Goal: Communication & Community: Share content

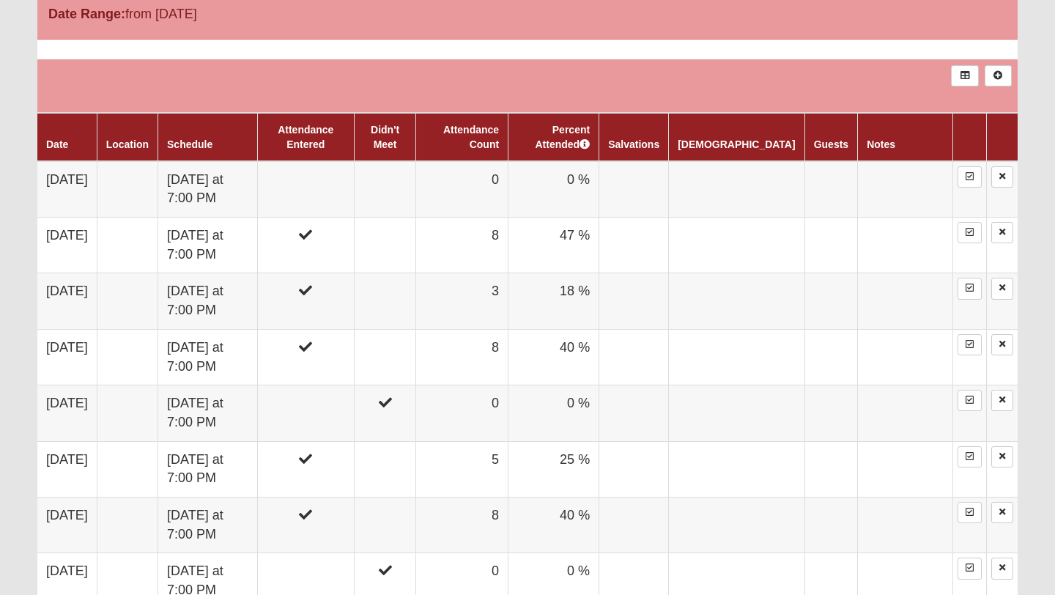
scroll to position [831, 0]
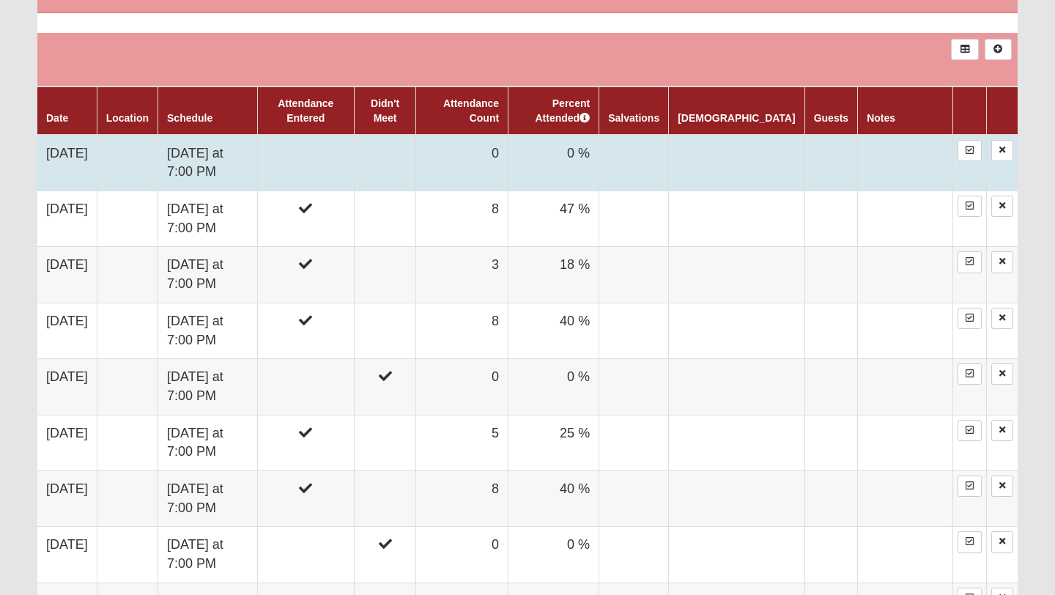
click at [258, 152] on td "[DATE] at 7:00 PM" at bounding box center [208, 163] width 100 height 56
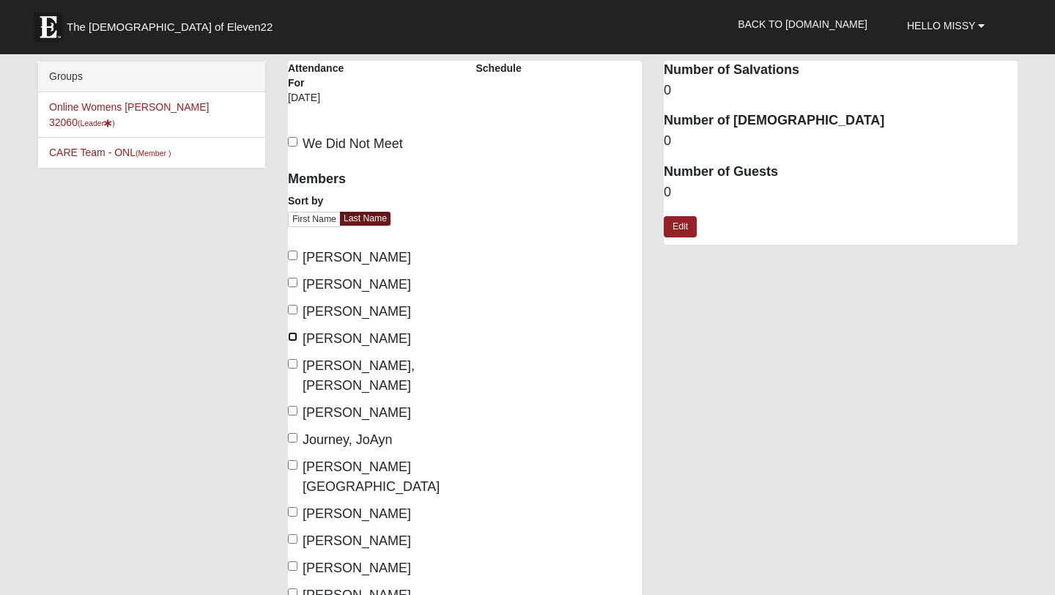
click at [291, 336] on input "Freeman, Missy" at bounding box center [293, 337] width 10 height 10
checkbox input "true"
click at [291, 360] on input "Irene, Linda" at bounding box center [293, 364] width 10 height 10
checkbox input "true"
click at [293, 433] on input "Journey, JoAyn" at bounding box center [293, 438] width 10 height 10
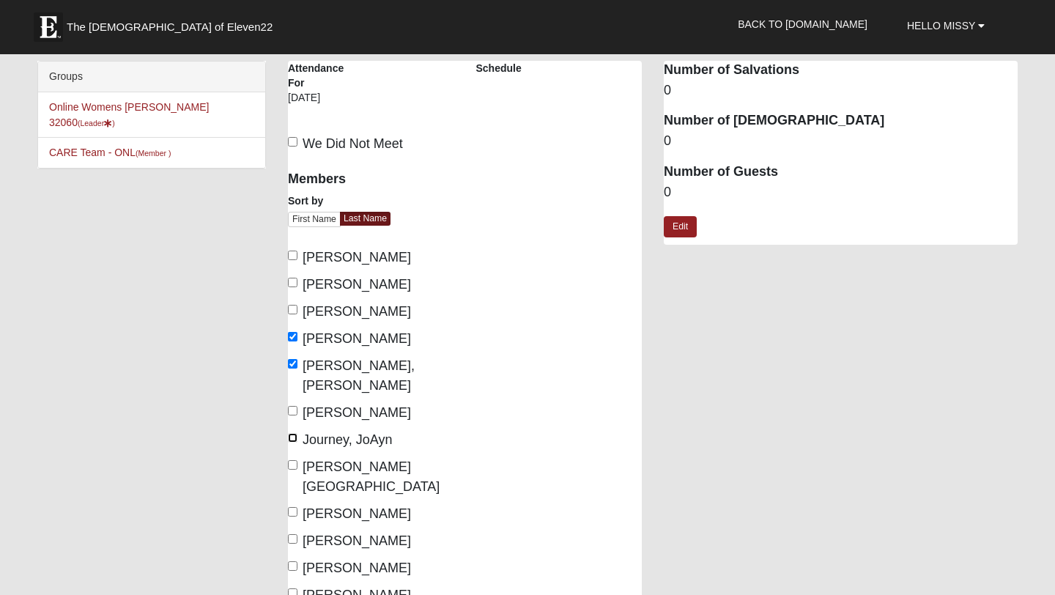
checkbox input "true"
click at [296, 460] on input "Lankford, Kandace" at bounding box center [293, 465] width 10 height 10
checkbox input "true"
click at [295, 585] on label "OShea, Patti" at bounding box center [349, 595] width 123 height 20
click at [295, 588] on input "OShea, Patti" at bounding box center [293, 593] width 10 height 10
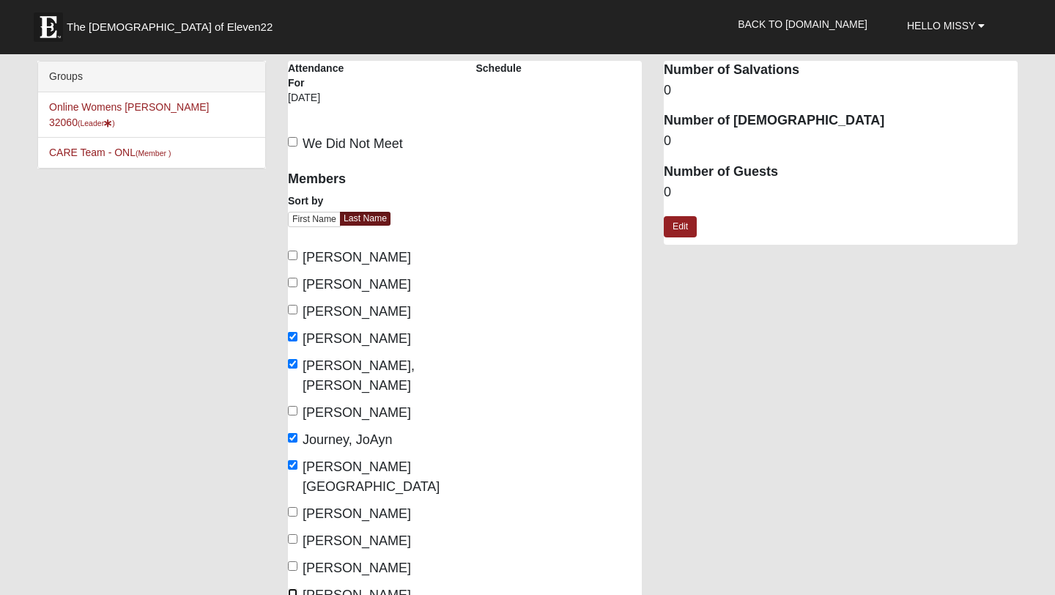
checkbox input "true"
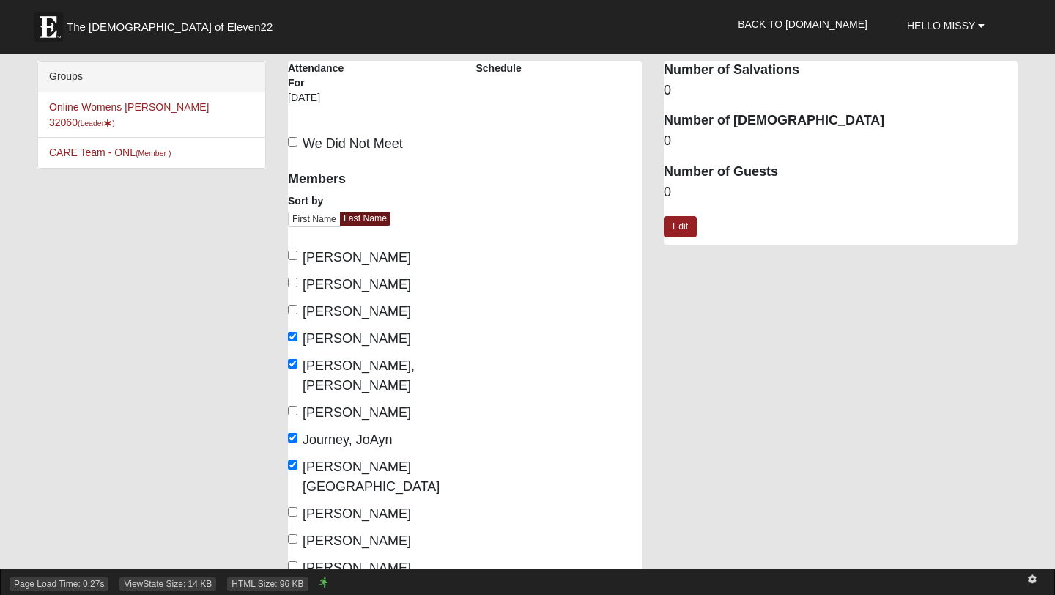
click at [291, 582] on span "HTML Size: 96 KB" at bounding box center [267, 583] width 81 height 13
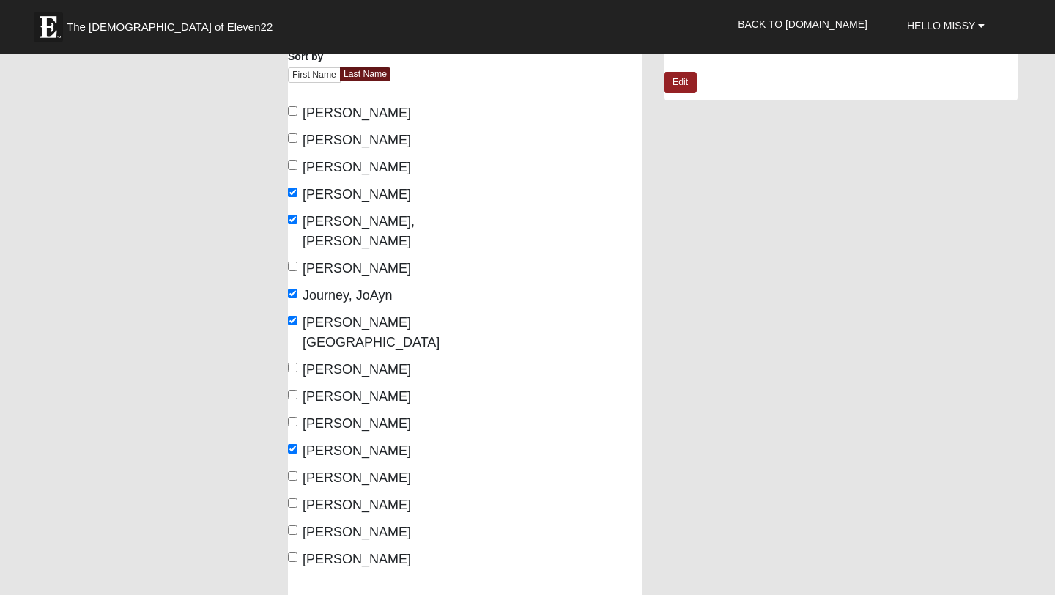
scroll to position [163, 0]
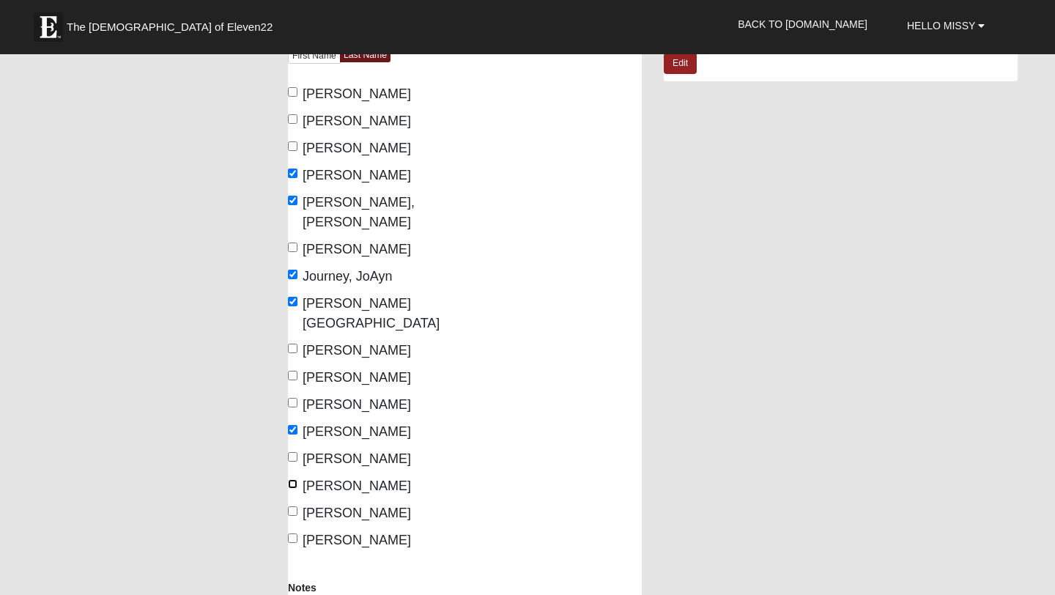
click at [294, 479] on input "Rehberg, Leah" at bounding box center [293, 484] width 10 height 10
checkbox input "true"
click at [296, 452] on input "Reece, Brandi" at bounding box center [293, 457] width 10 height 10
checkbox input "true"
click at [299, 530] on label "Smith, Pam" at bounding box center [349, 540] width 123 height 20
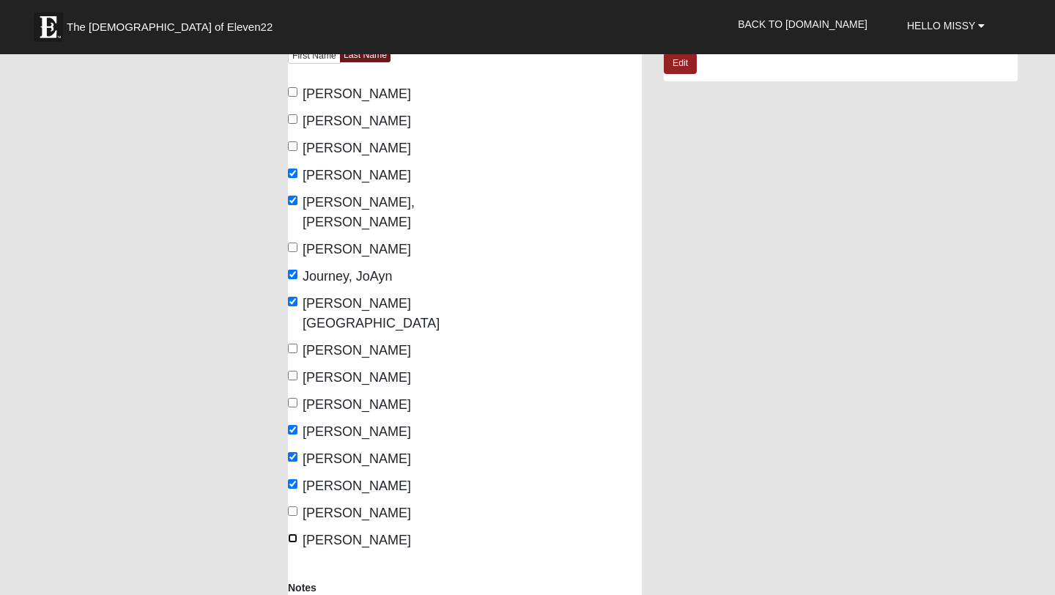
click at [297, 533] on input "Smith, Pam" at bounding box center [293, 538] width 10 height 10
checkbox input "true"
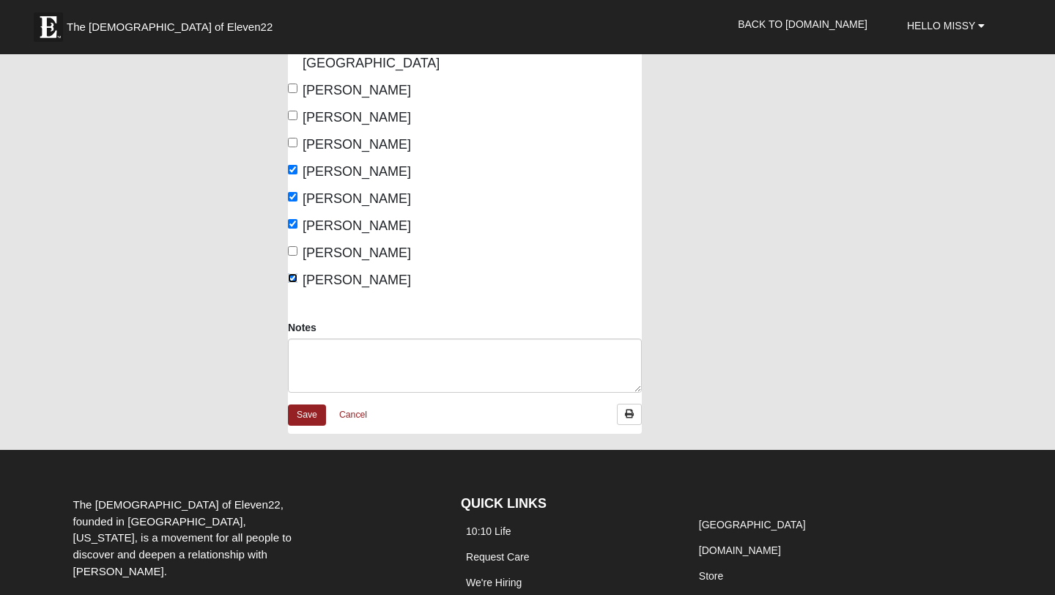
scroll to position [426, 0]
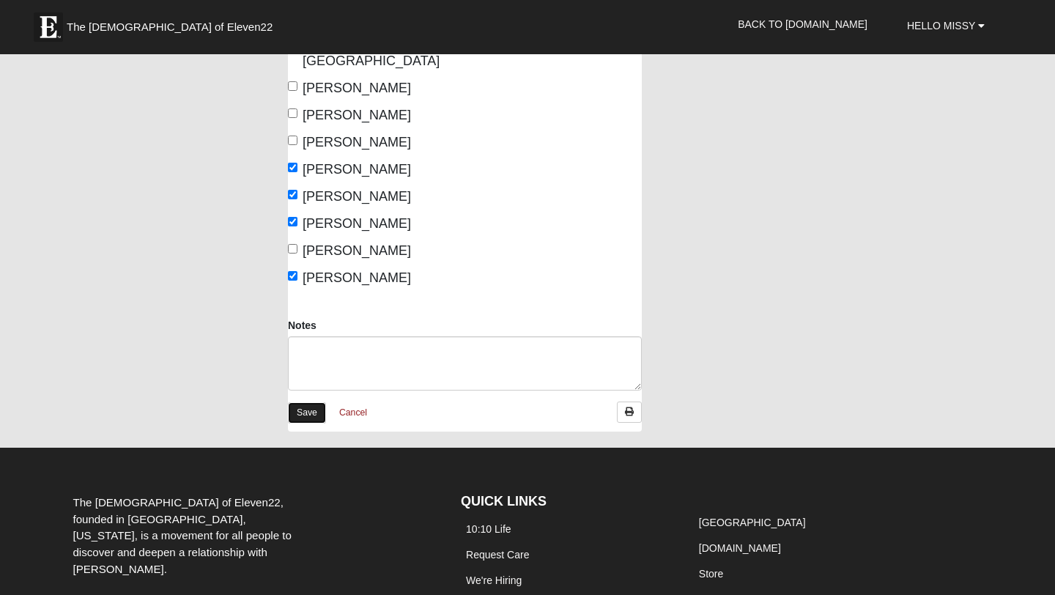
click at [312, 402] on link "Save" at bounding box center [307, 412] width 38 height 21
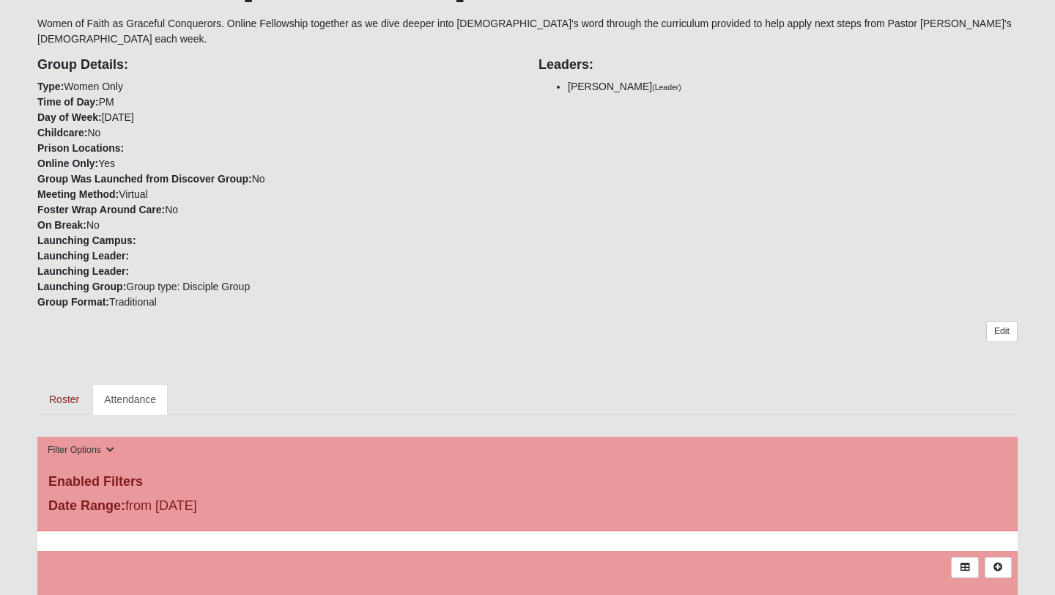
scroll to position [150, 0]
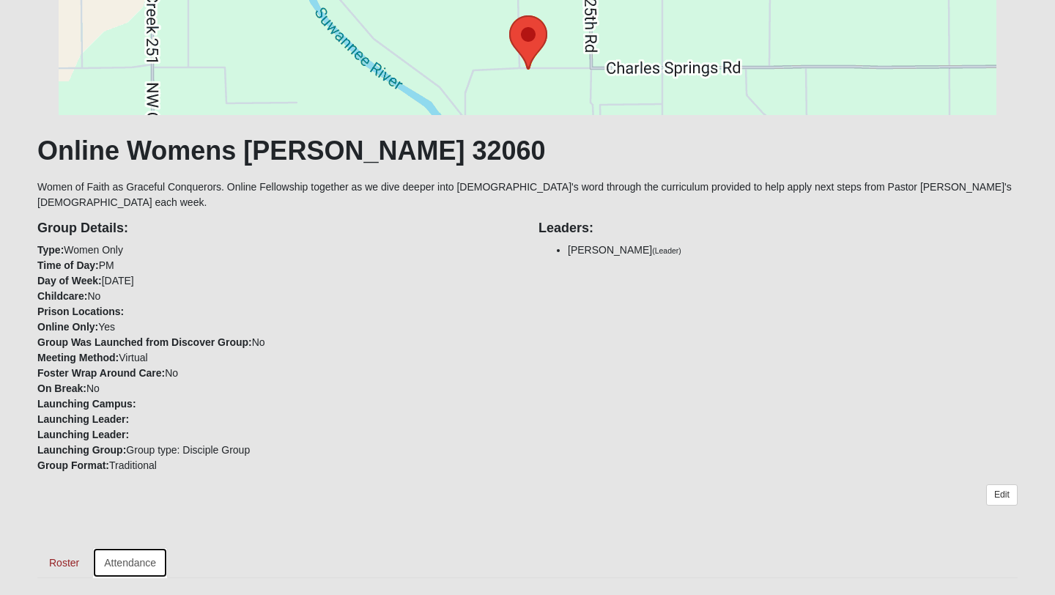
click at [132, 554] on link "Attendance" at bounding box center [129, 562] width 75 height 31
click at [62, 547] on link "Roster" at bounding box center [63, 562] width 53 height 31
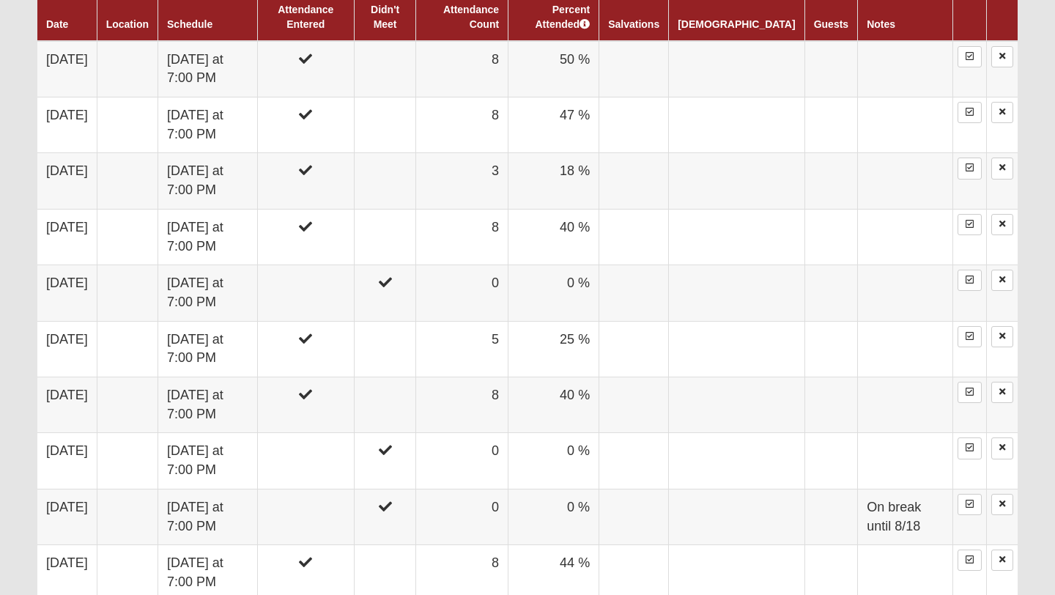
scroll to position [1386, 0]
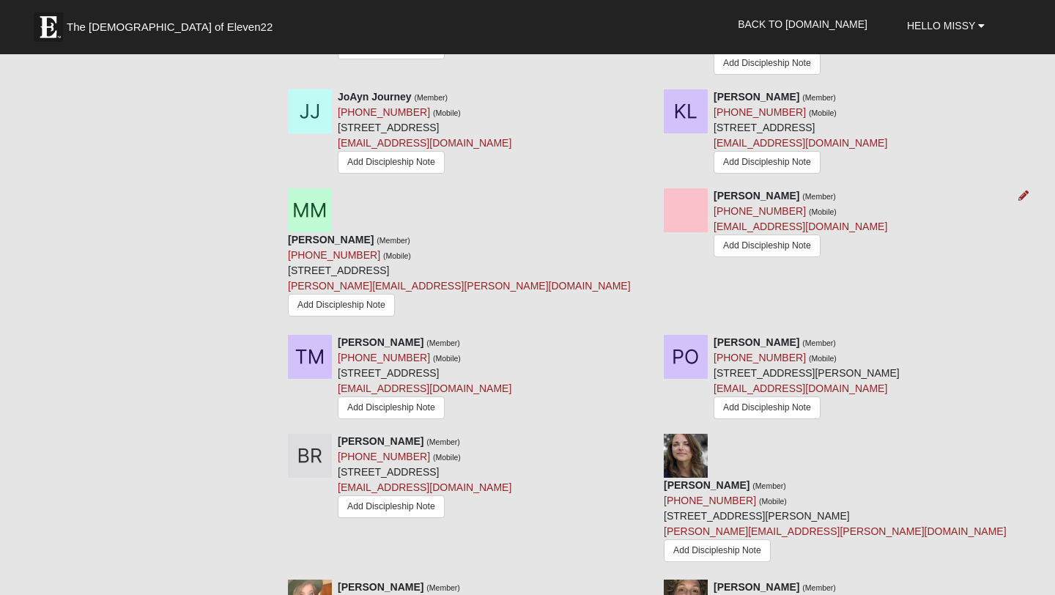
scroll to position [1427, 0]
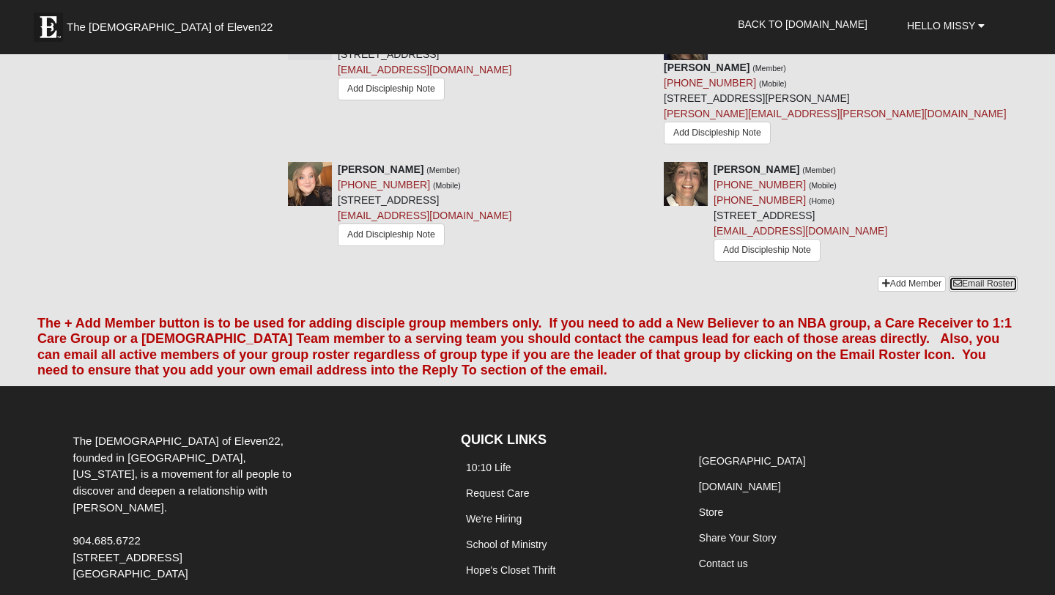
click at [982, 276] on link "Email Roster" at bounding box center [982, 283] width 69 height 15
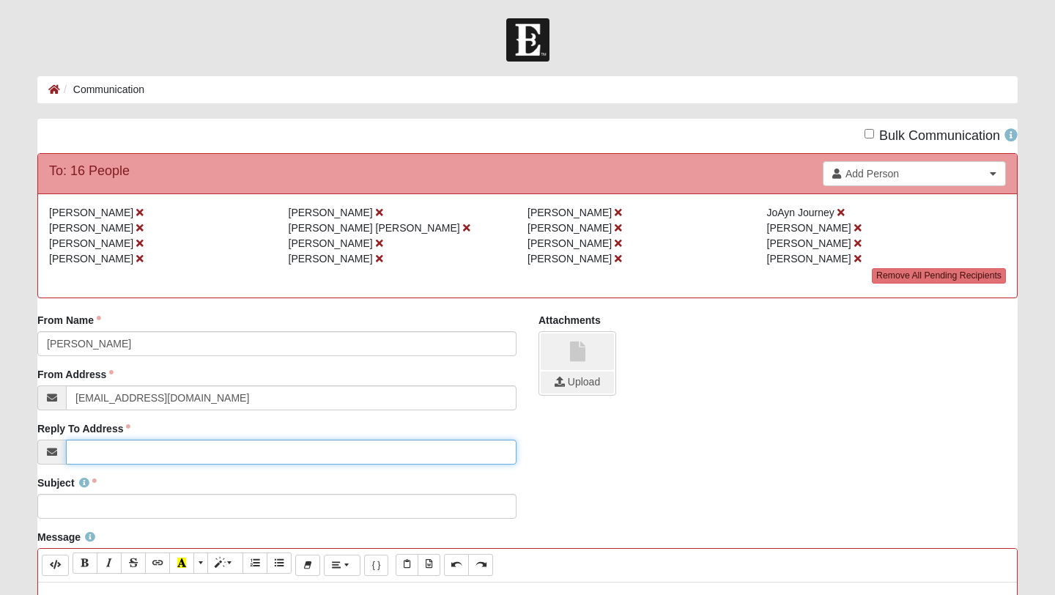
click at [89, 455] on input "Reply To Address" at bounding box center [291, 451] width 450 height 25
type input "[EMAIL_ADDRESS][DOMAIN_NAME]"
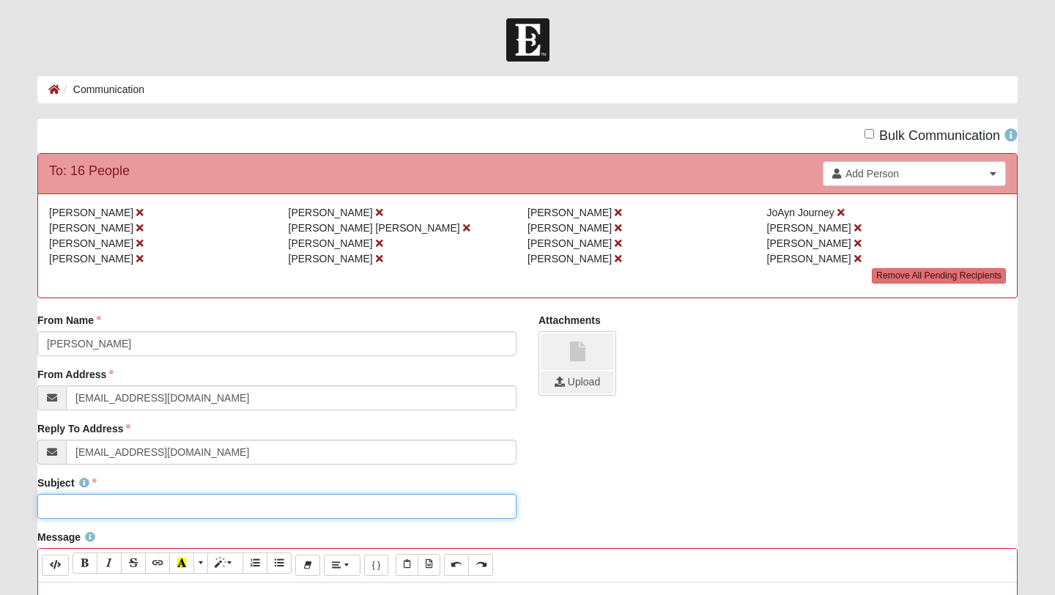
click at [114, 499] on input "Subject" at bounding box center [276, 506] width 479 height 25
type input "Recap from Tonight"
click button "Select" at bounding box center [0, 0] width 0 height 0
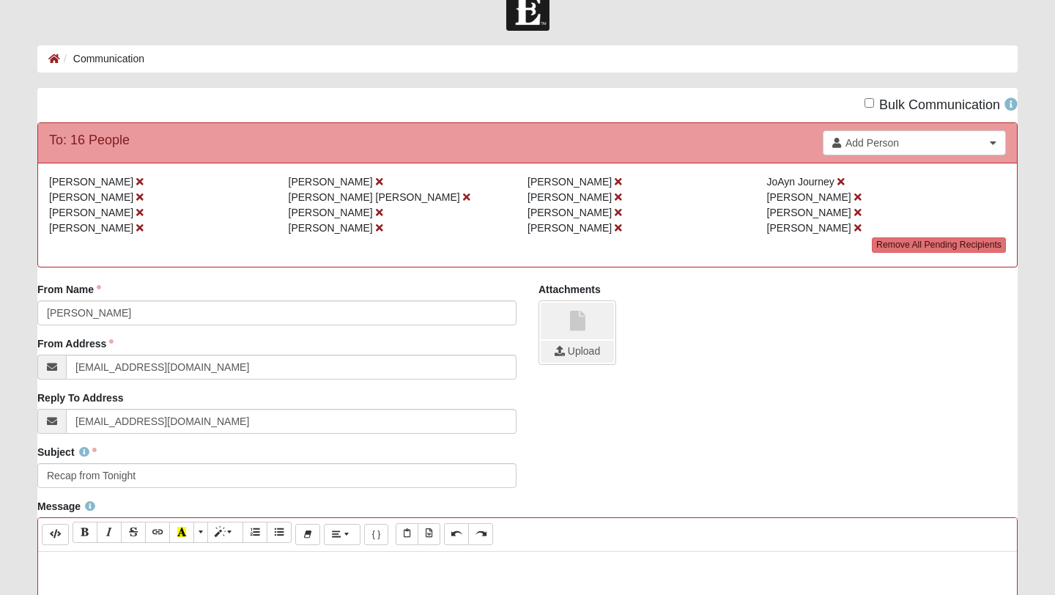
scroll to position [36, 0]
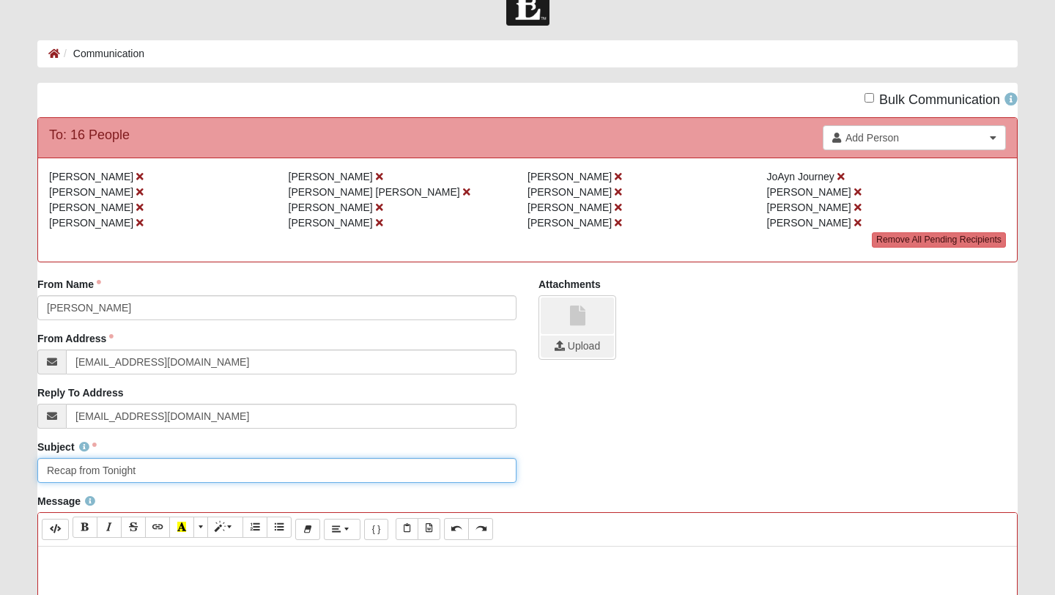
click at [177, 477] on input "Recap from Tonight" at bounding box center [276, 470] width 479 height 25
type input "Recap from Tonight's Group"
click at [89, 560] on p at bounding box center [527, 561] width 964 height 15
paste div
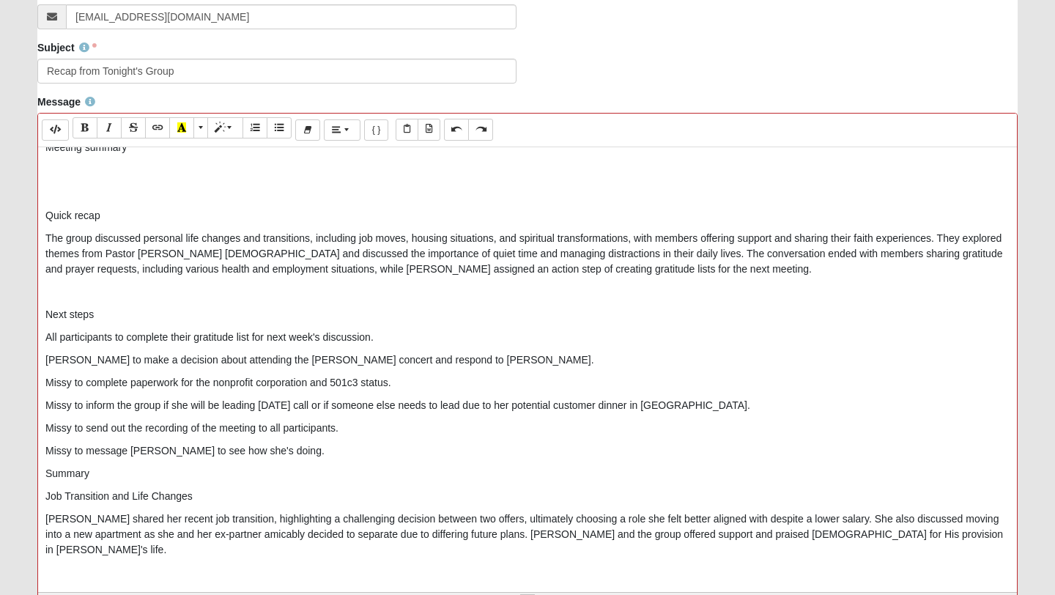
scroll to position [29, 0]
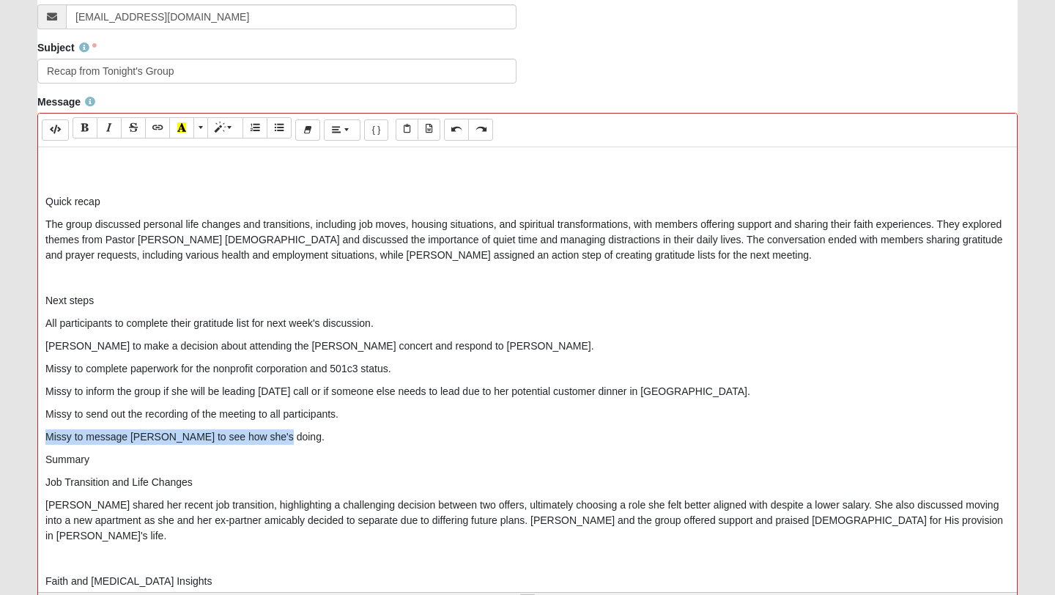
drag, startPoint x: 41, startPoint y: 436, endPoint x: 288, endPoint y: 441, distance: 246.9
click at [288, 441] on div "Meeting summary Quick recap The group discussed personal life changes and trans…" at bounding box center [527, 366] width 978 height 439
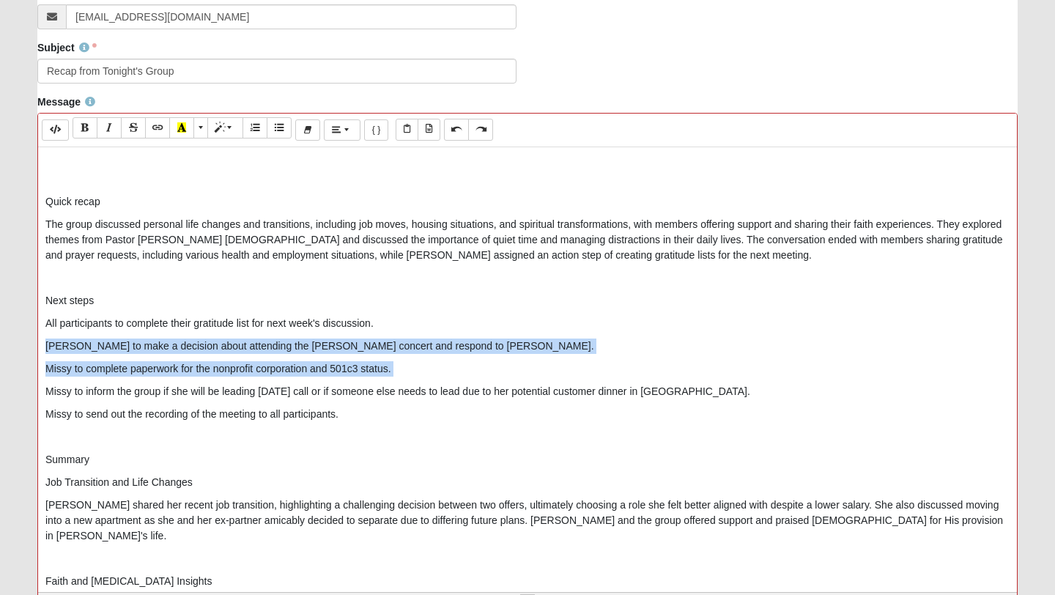
drag, startPoint x: 45, startPoint y: 346, endPoint x: 447, endPoint y: 379, distance: 403.4
click at [447, 379] on div "Meeting summary Quick recap The group discussed personal life changes and trans…" at bounding box center [527, 366] width 978 height 439
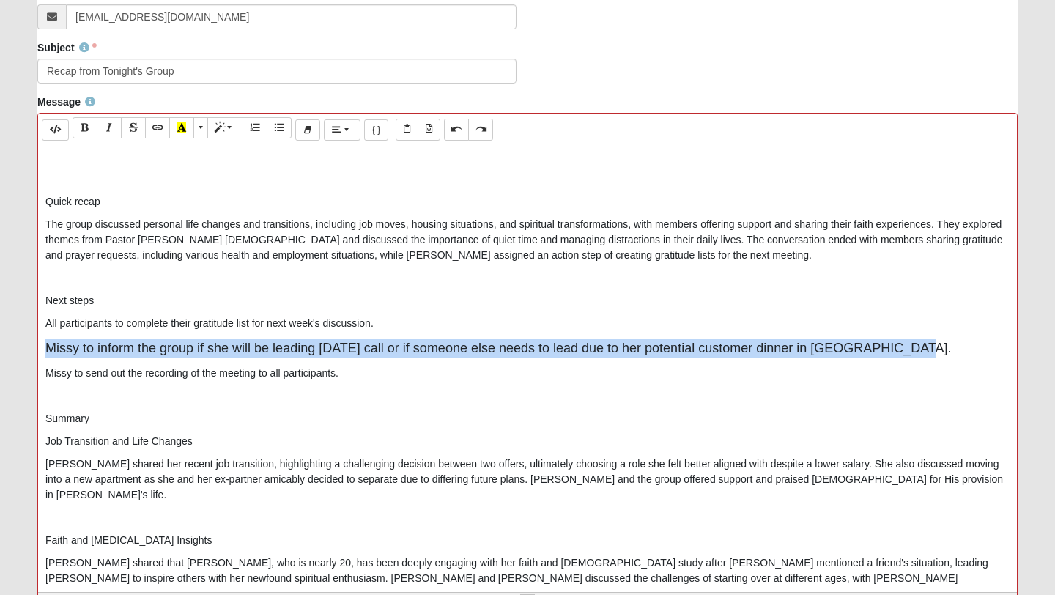
drag, startPoint x: 41, startPoint y: 347, endPoint x: 914, endPoint y: 350, distance: 873.0
click at [914, 350] on div "Meeting summary Quick recap The group discussed personal life changes and trans…" at bounding box center [527, 366] width 978 height 439
click at [307, 129] on icon "Remove Font Style (⌘+\\)" at bounding box center [307, 130] width 9 height 10
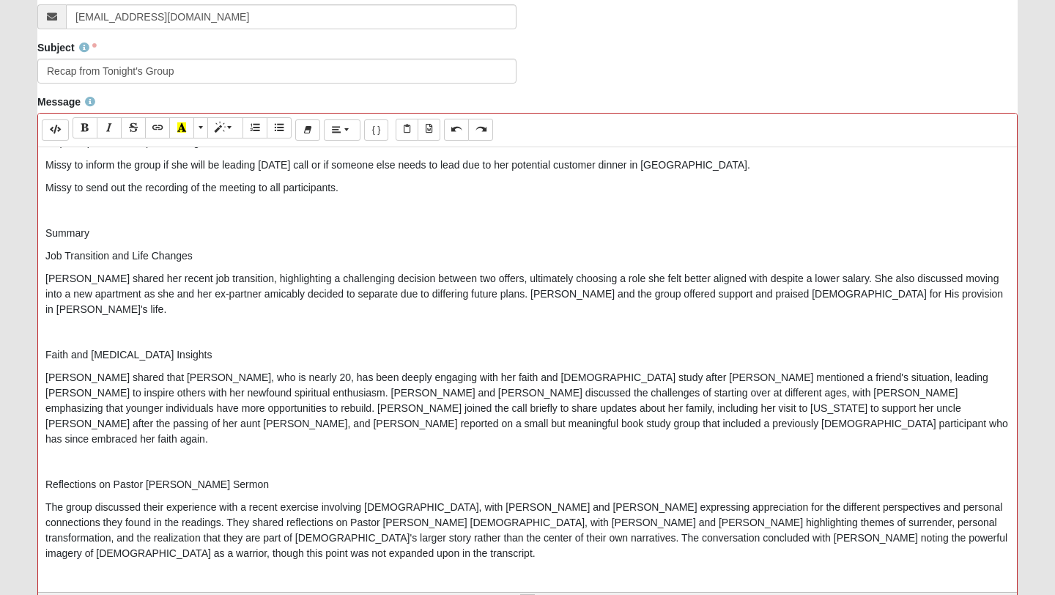
scroll to position [210, 0]
click at [141, 369] on p "[PERSON_NAME] shared that [PERSON_NAME], who is nearly 20, has been deeply enga…" at bounding box center [527, 407] width 964 height 77
click at [746, 369] on p "[PERSON_NAME] shared that [PERSON_NAME], who is nearly 20, has been deeply enga…" at bounding box center [527, 407] width 964 height 77
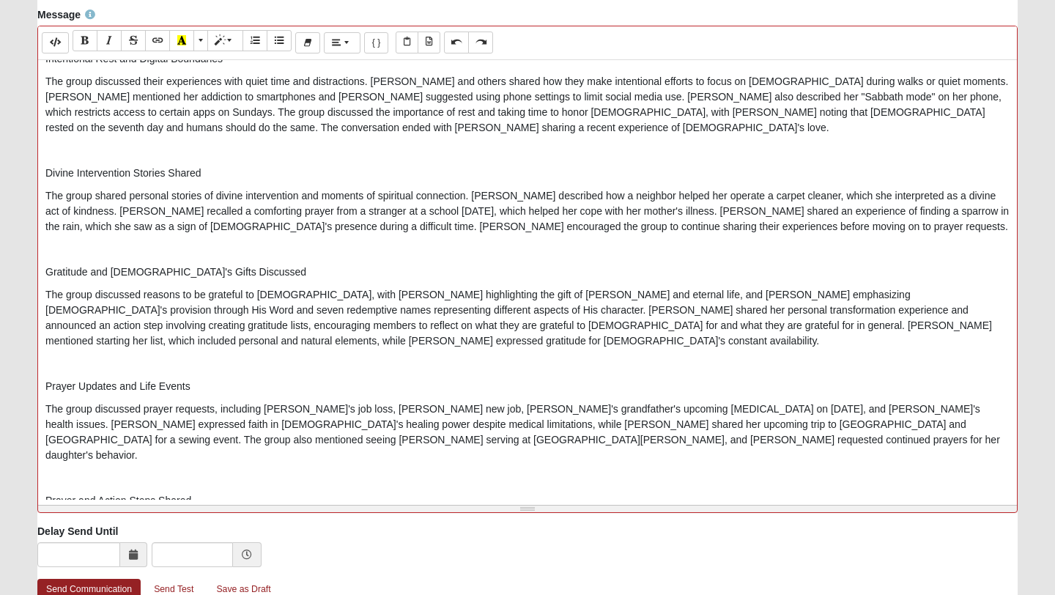
scroll to position [527, 0]
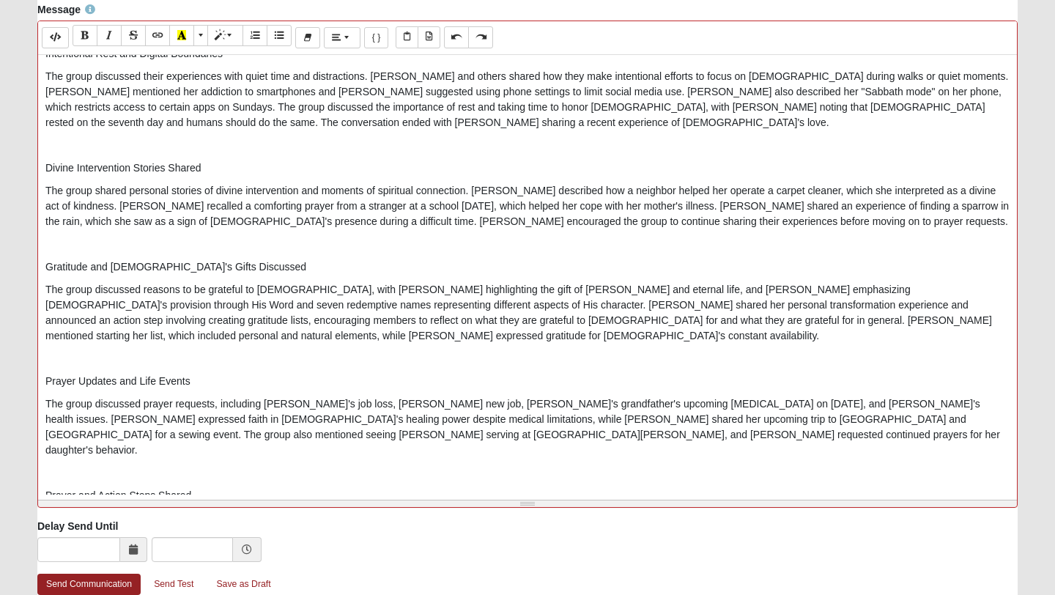
click at [374, 396] on p "The group discussed prayer requests, including [PERSON_NAME]'s job loss, [PERSO…" at bounding box center [527, 427] width 964 height 62
click at [454, 396] on p "The group discussed prayer requests, including [PERSON_NAME]'s job loss, [PERSO…" at bounding box center [527, 427] width 964 height 62
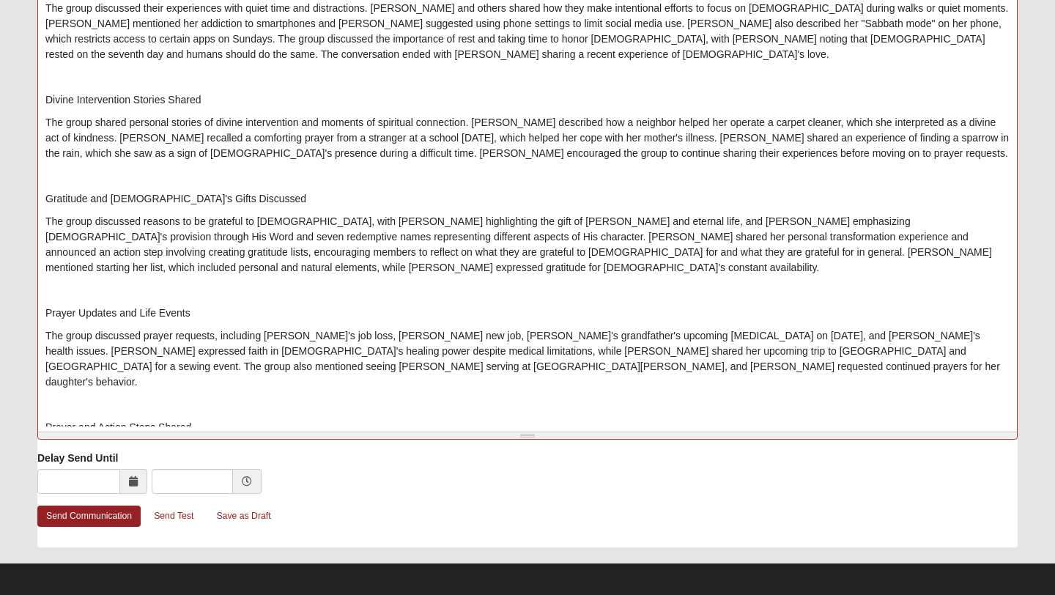
scroll to position [599, 0]
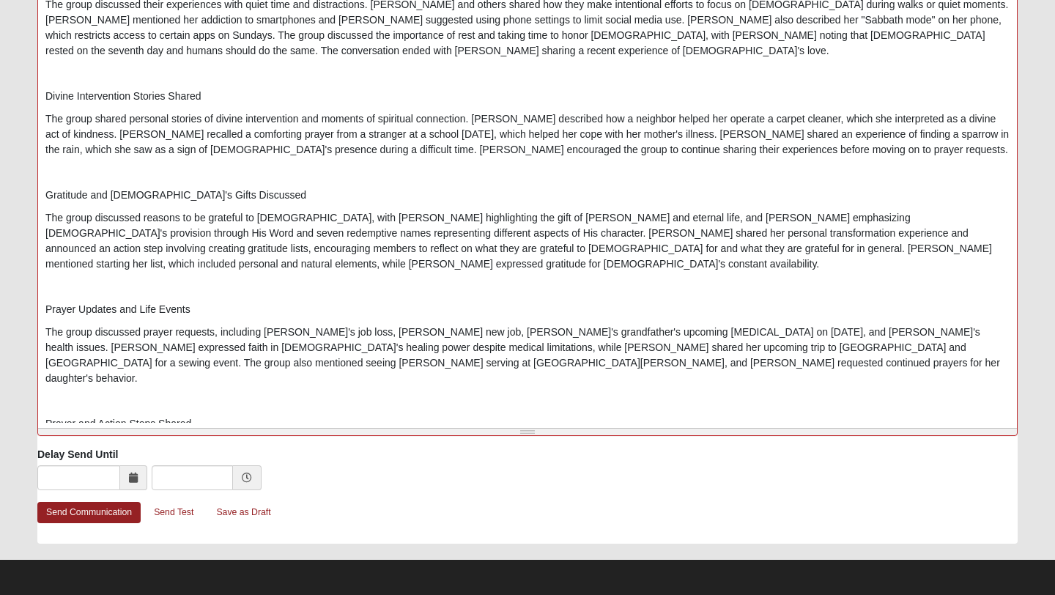
click at [785, 324] on p "The group discussed prayer requests, including [PERSON_NAME]'s job loss, [PERSO…" at bounding box center [527, 355] width 964 height 62
drag, startPoint x: 135, startPoint y: 384, endPoint x: 570, endPoint y: 384, distance: 435.0
click at [570, 439] on p "The group shared personal prayer requests and praises, including [PERSON_NAME]'…" at bounding box center [527, 462] width 964 height 46
click at [82, 516] on link "Send Communication" at bounding box center [88, 512] width 103 height 21
